Goal: Navigation & Orientation: Find specific page/section

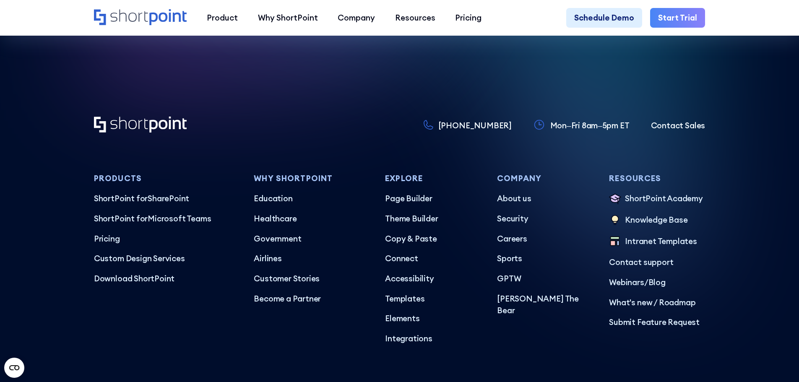
scroll to position [4964, 0]
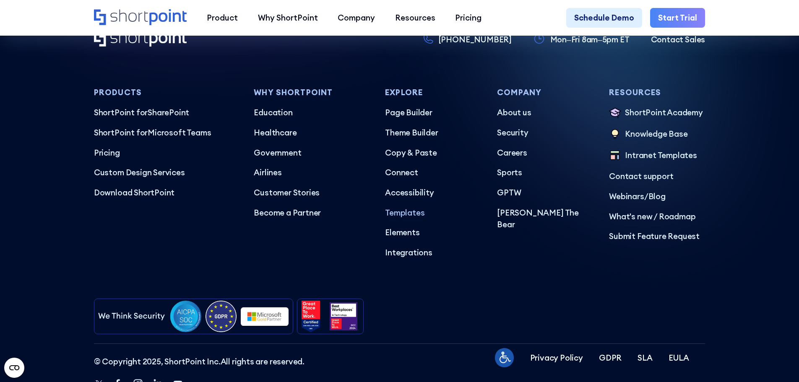
click at [392, 219] on p "Templates" at bounding box center [433, 213] width 96 height 12
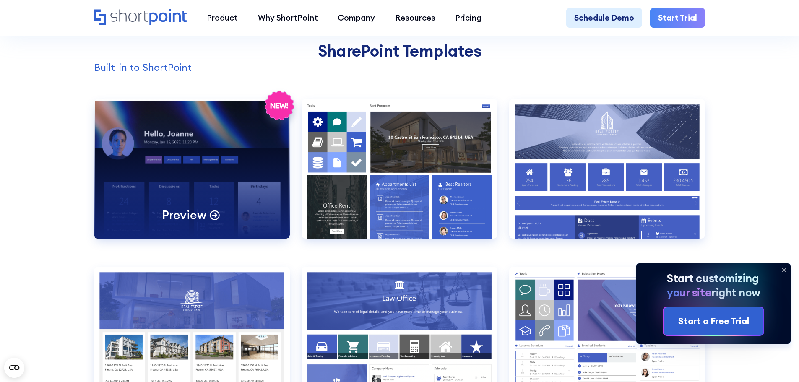
scroll to position [842, 0]
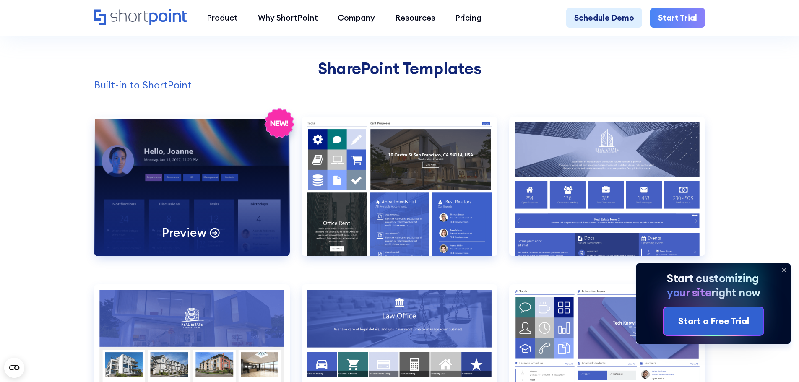
click at [198, 167] on div "Preview" at bounding box center [192, 187] width 196 height 140
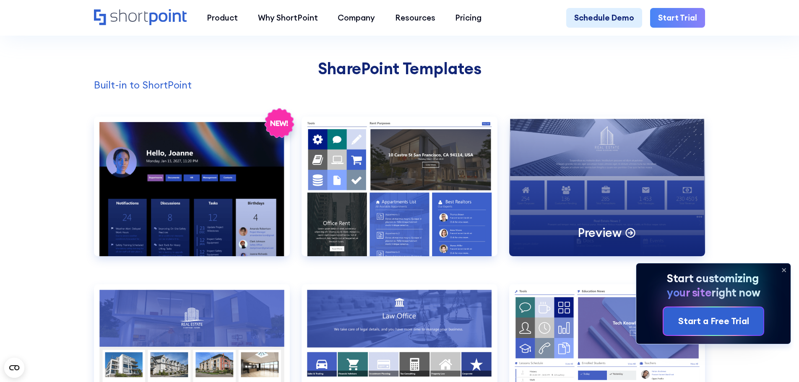
click at [594, 185] on div "Preview" at bounding box center [607, 187] width 196 height 140
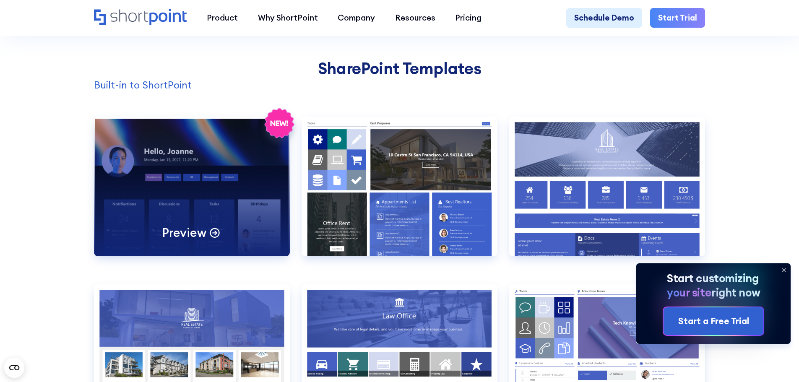
click at [161, 188] on div "Preview" at bounding box center [192, 187] width 196 height 140
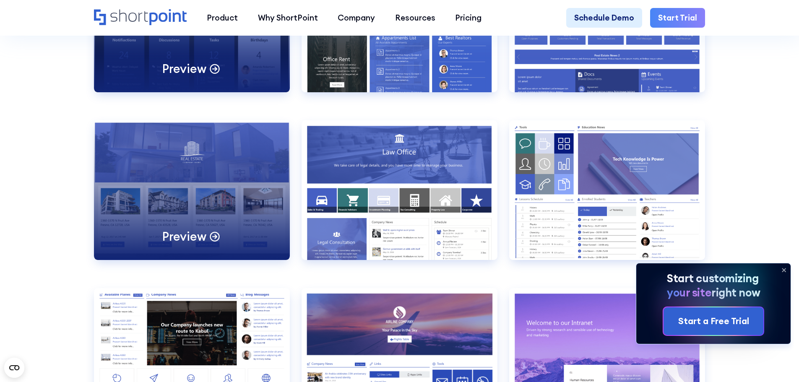
scroll to position [1010, 0]
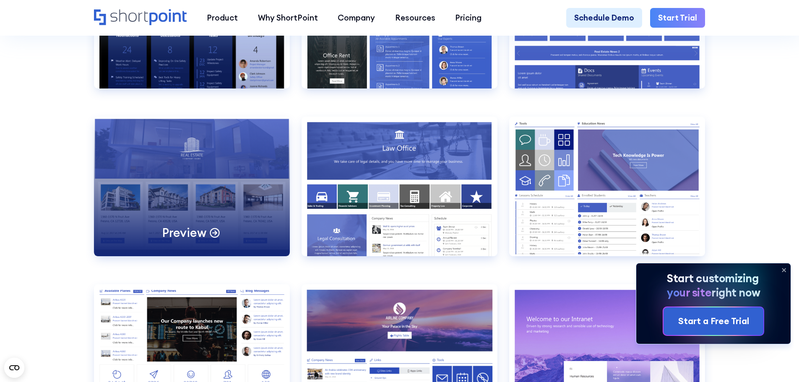
click at [189, 145] on div "Preview" at bounding box center [192, 187] width 196 height 140
